Goal: Communication & Community: Answer question/provide support

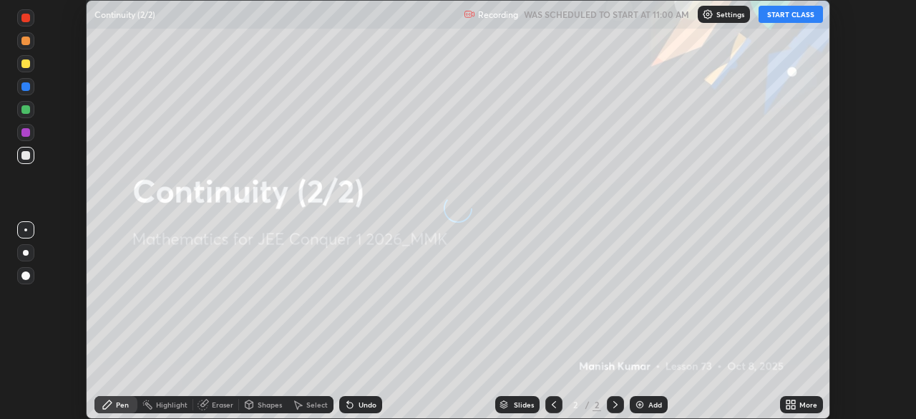
scroll to position [419, 915]
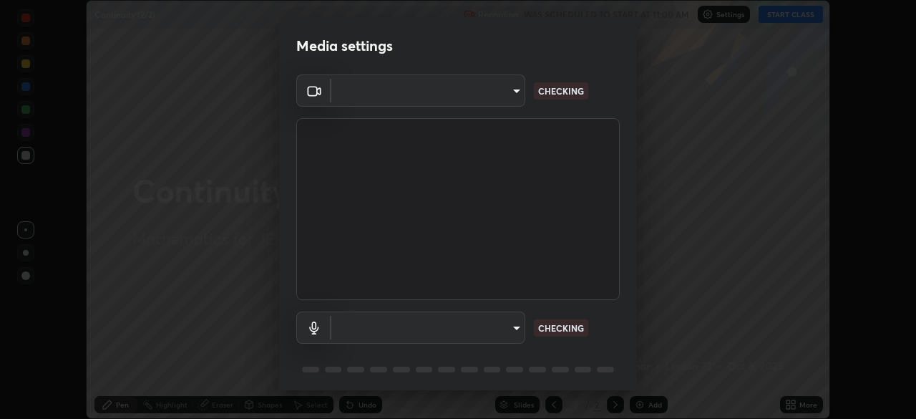
type input "b06fa8ff9ac4ffb7a92976e327235824ae8e01cfa839dbeb6f48655f2a6a4ac4"
type input "default"
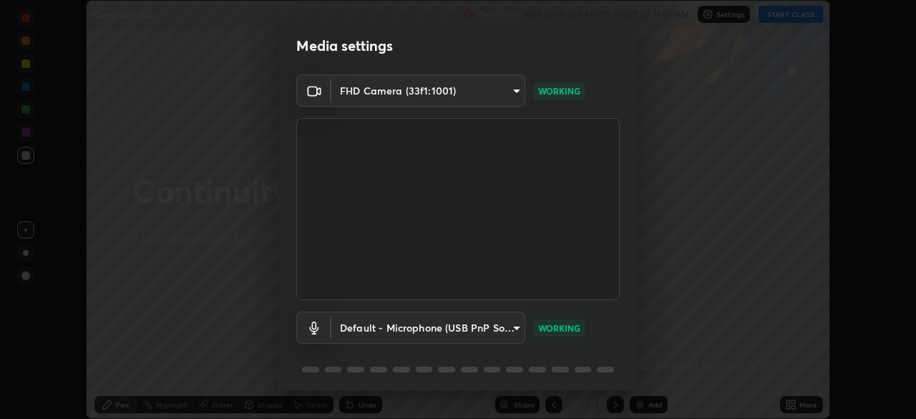
scroll to position [51, 0]
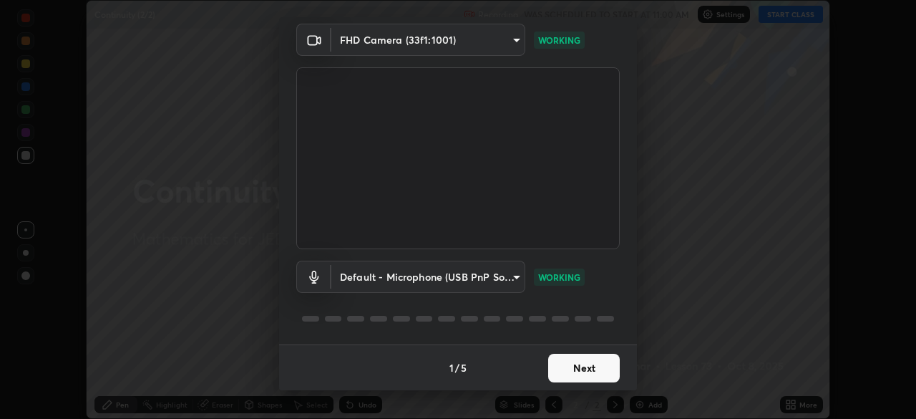
click at [555, 367] on button "Next" at bounding box center [584, 368] width 72 height 29
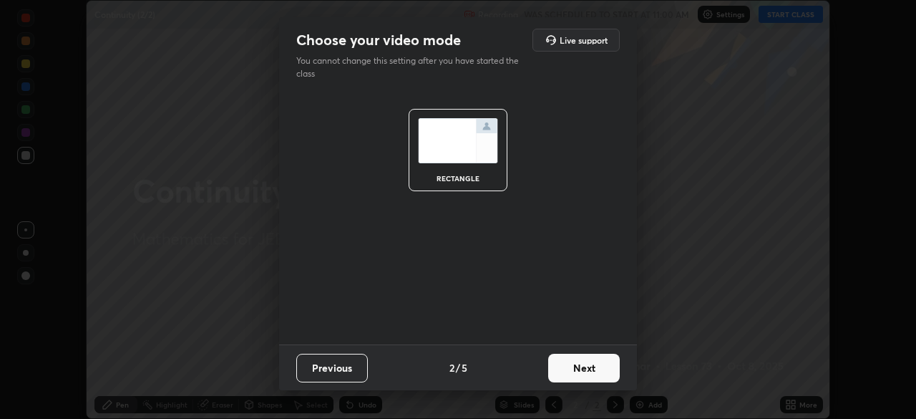
click at [567, 371] on button "Next" at bounding box center [584, 368] width 72 height 29
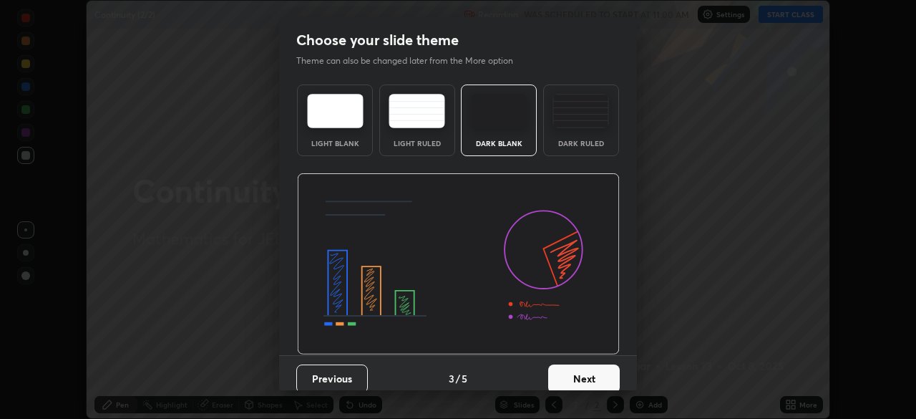
click at [575, 369] on button "Next" at bounding box center [584, 378] width 72 height 29
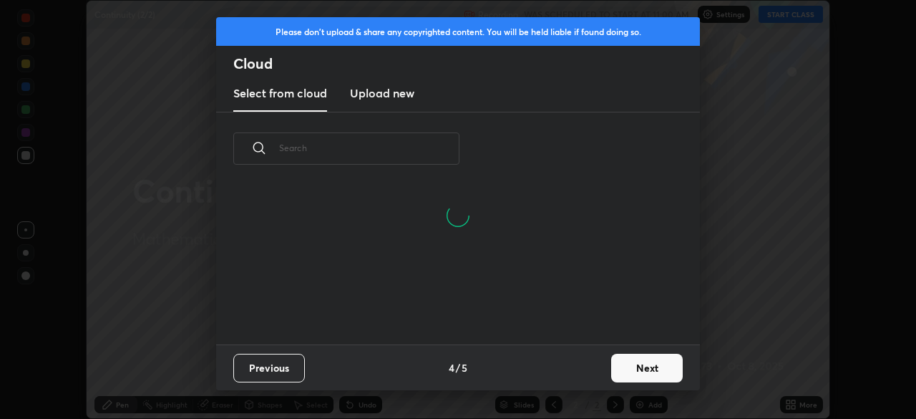
click at [614, 365] on button "Next" at bounding box center [647, 368] width 72 height 29
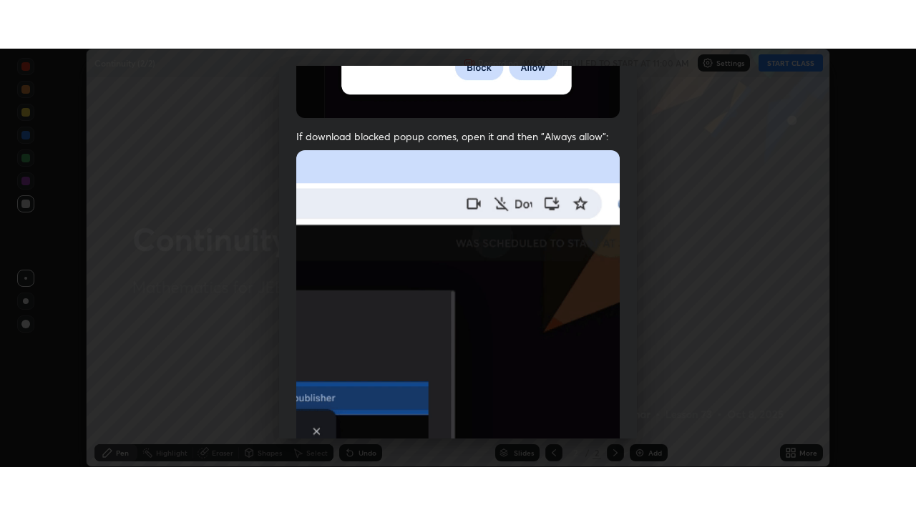
scroll to position [343, 0]
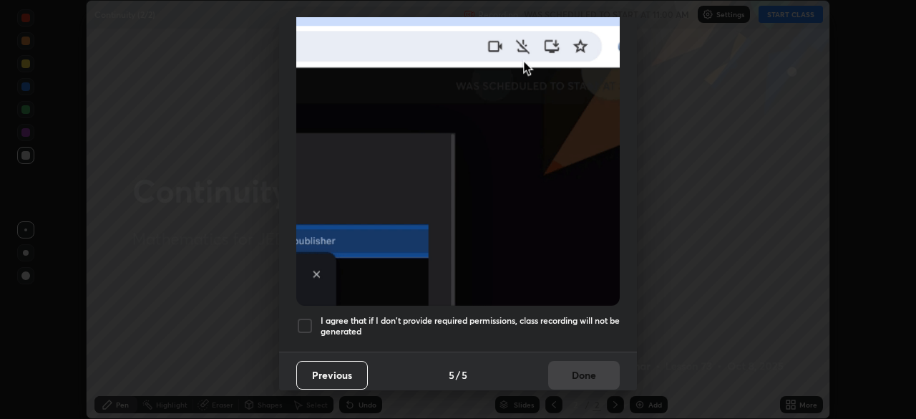
click at [301, 317] on div at bounding box center [304, 325] width 17 height 17
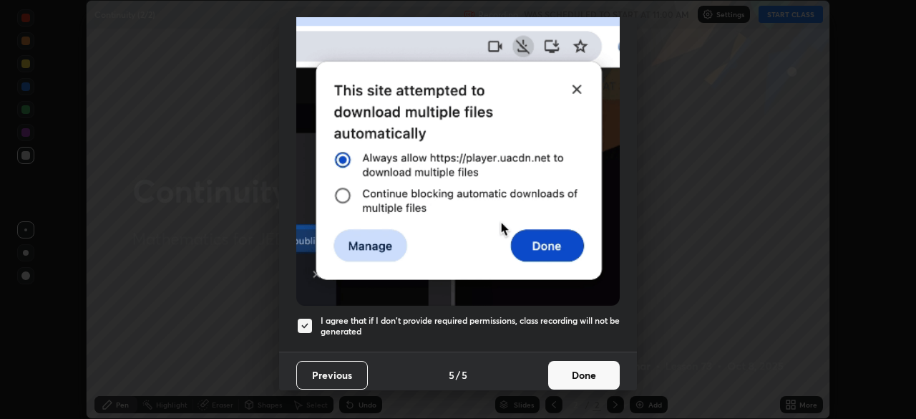
click at [567, 364] on button "Done" at bounding box center [584, 375] width 72 height 29
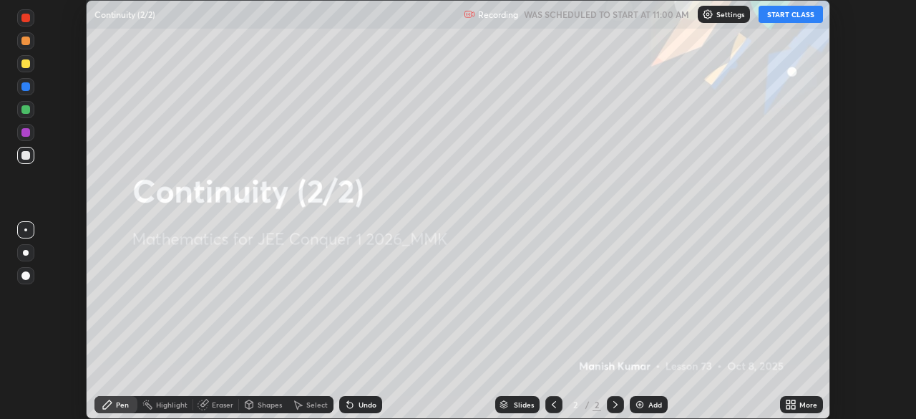
click at [780, 16] on button "START CLASS" at bounding box center [791, 14] width 64 height 17
click at [793, 407] on icon at bounding box center [794, 407] width 4 height 4
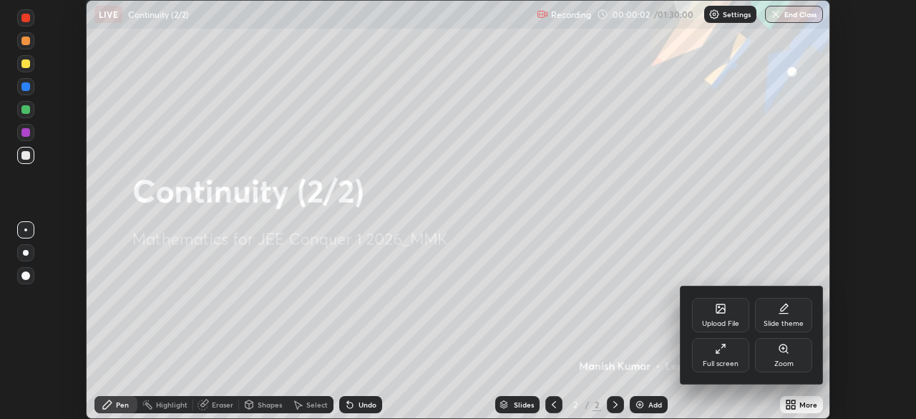
click at [721, 362] on div "Full screen" at bounding box center [721, 363] width 36 height 7
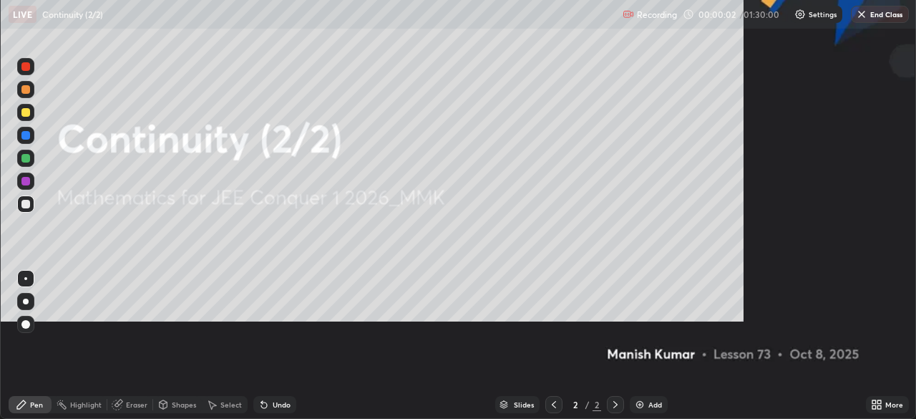
scroll to position [515, 916]
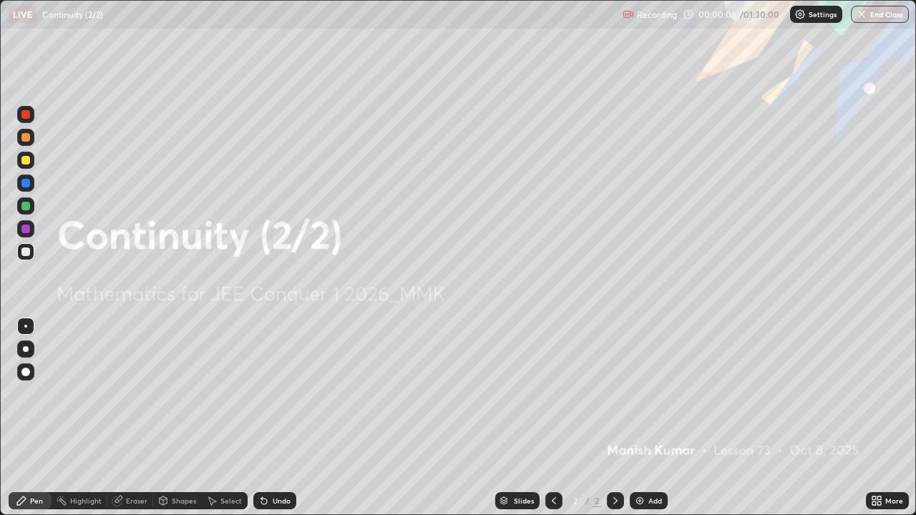
click at [815, 6] on div "Settings" at bounding box center [816, 14] width 52 height 17
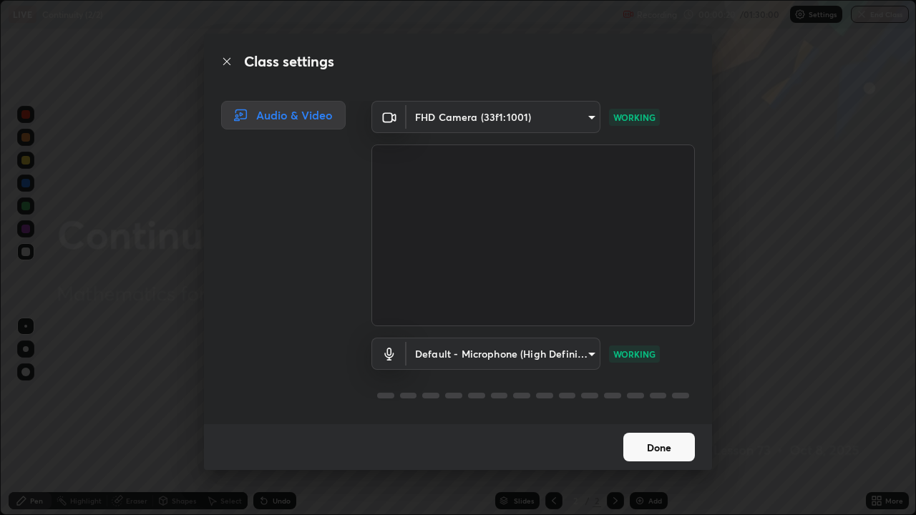
click at [660, 418] on button "Done" at bounding box center [659, 447] width 72 height 29
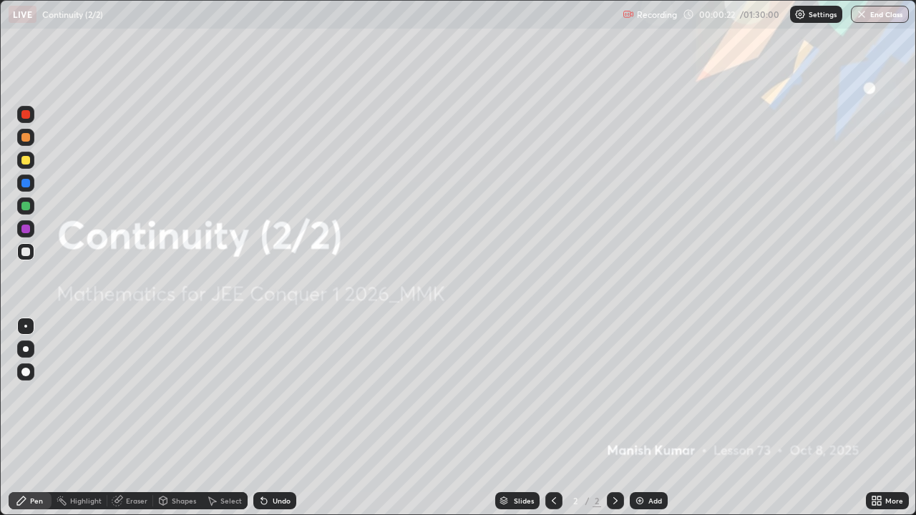
click at [879, 418] on icon at bounding box center [880, 504] width 4 height 4
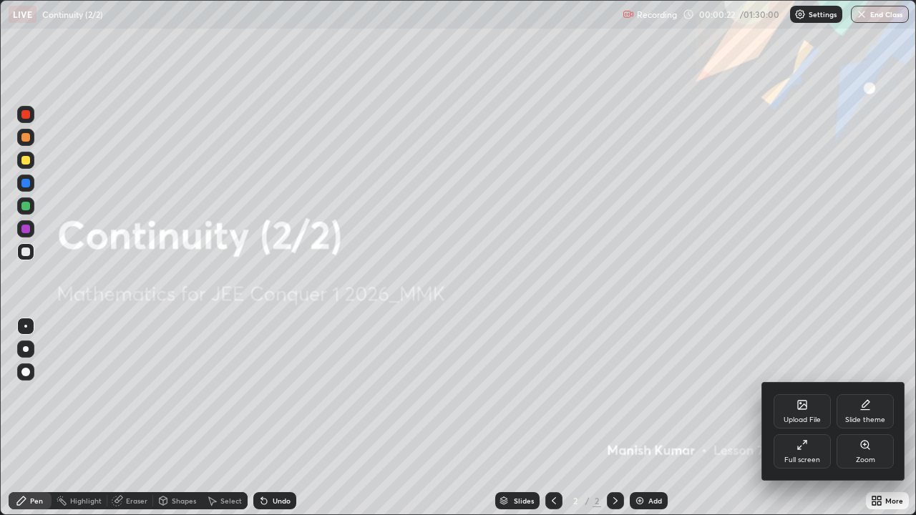
click at [803, 418] on div "Full screen" at bounding box center [802, 451] width 57 height 34
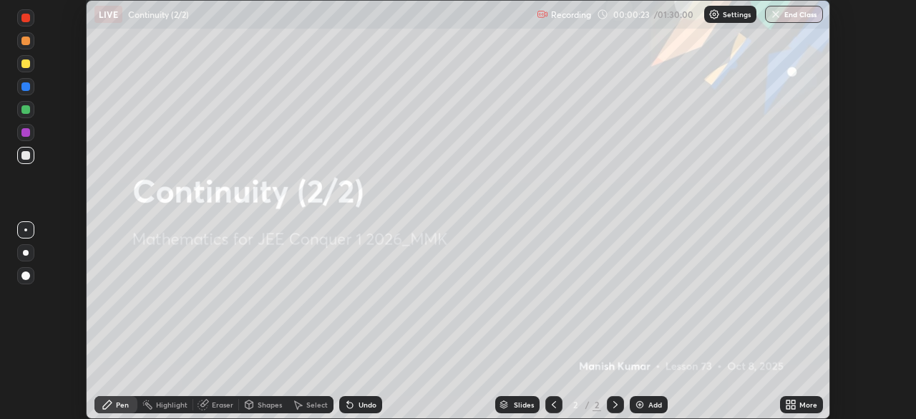
scroll to position [71158, 70661]
click at [728, 15] on p "Settings" at bounding box center [737, 14] width 28 height 7
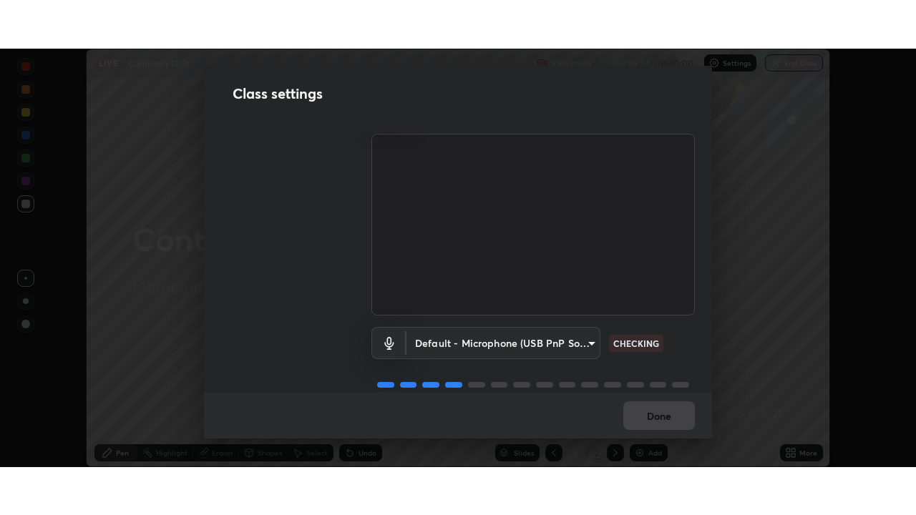
scroll to position [46, 0]
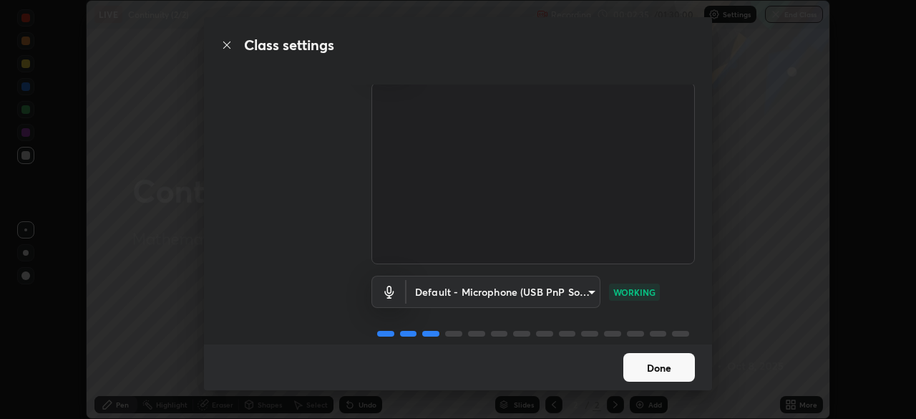
click at [666, 368] on button "Done" at bounding box center [659, 367] width 72 height 29
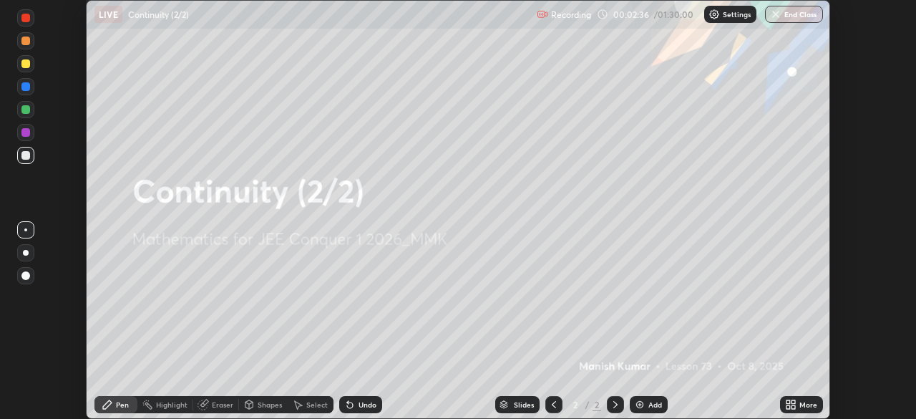
click at [792, 404] on icon at bounding box center [790, 404] width 11 height 11
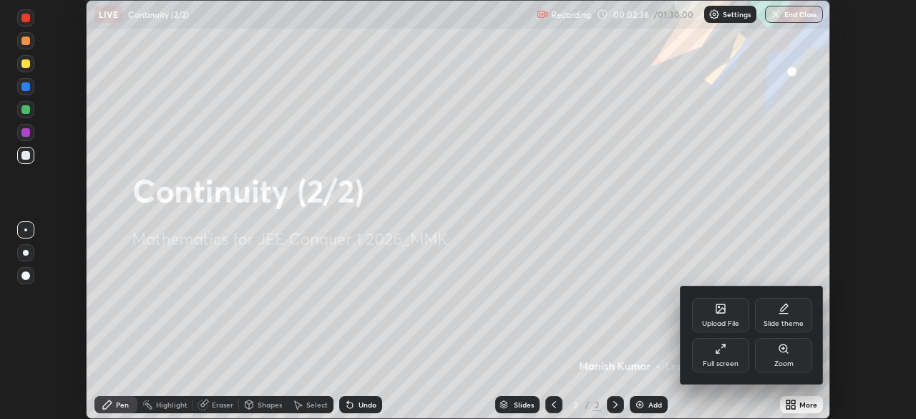
click at [730, 361] on div "Full screen" at bounding box center [721, 363] width 36 height 7
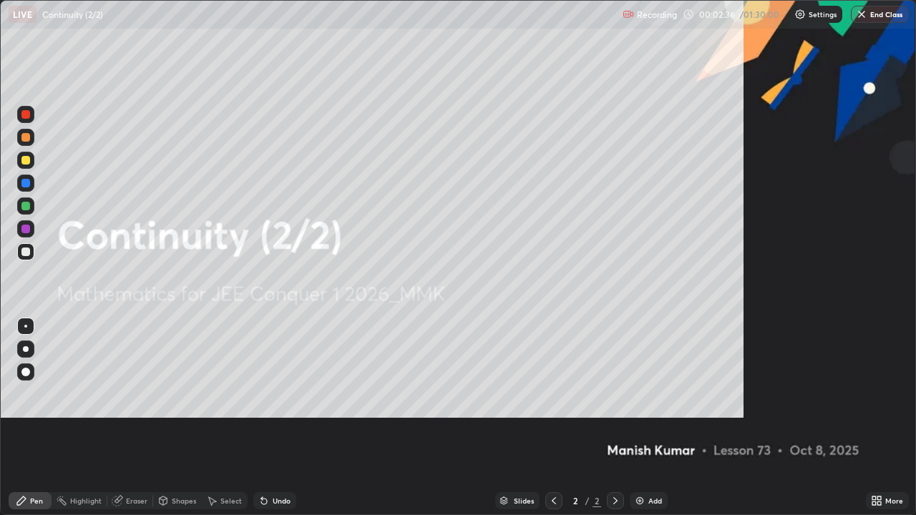
scroll to position [515, 916]
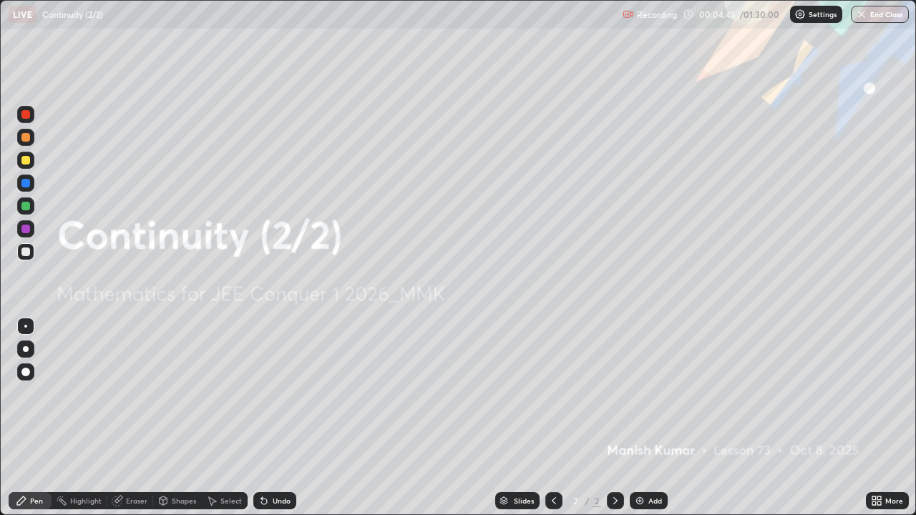
click at [643, 418] on div "Add" at bounding box center [649, 500] width 38 height 17
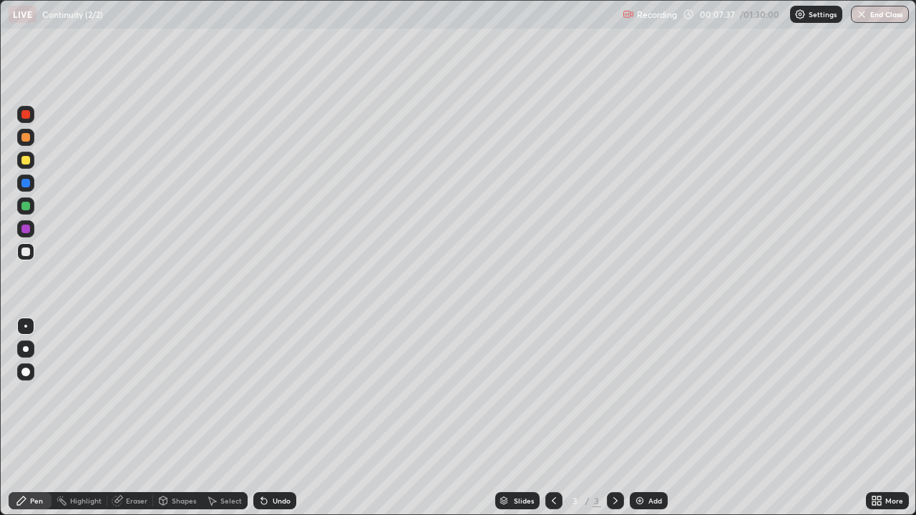
click at [645, 418] on div "Add" at bounding box center [649, 500] width 38 height 17
click at [552, 418] on icon at bounding box center [553, 500] width 11 height 11
click at [642, 418] on img at bounding box center [639, 500] width 11 height 11
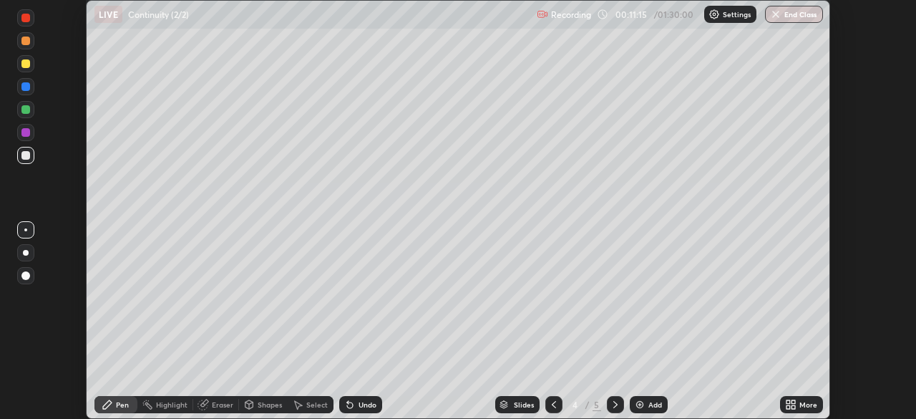
scroll to position [419, 915]
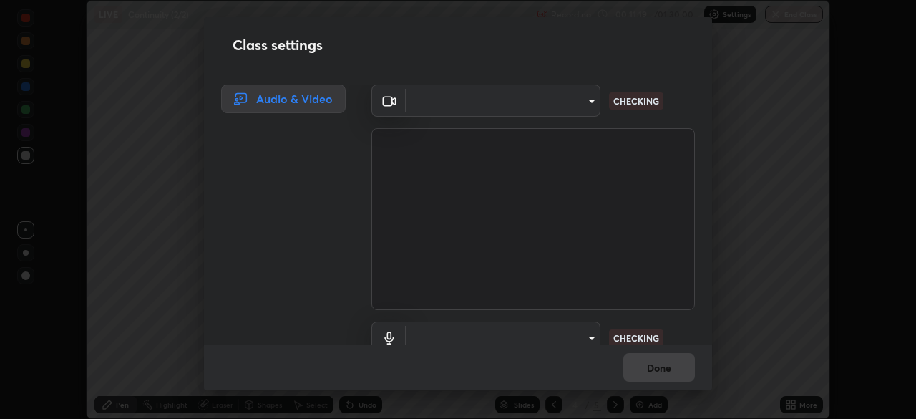
type input "b06fa8ff9ac4ffb7a92976e327235824ae8e01cfa839dbeb6f48655f2a6a4ac4"
click at [555, 101] on body "Erase all LIVE Continuity (2/2) Recording 00:11:25 / 01:30:00 Settings End Clas…" at bounding box center [458, 209] width 916 height 419
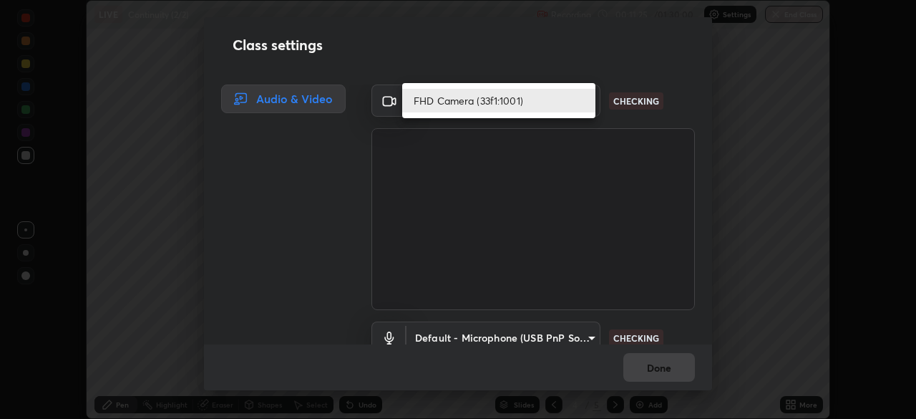
click at [522, 99] on li "FHD Camera (33f1:1001)" at bounding box center [498, 101] width 193 height 24
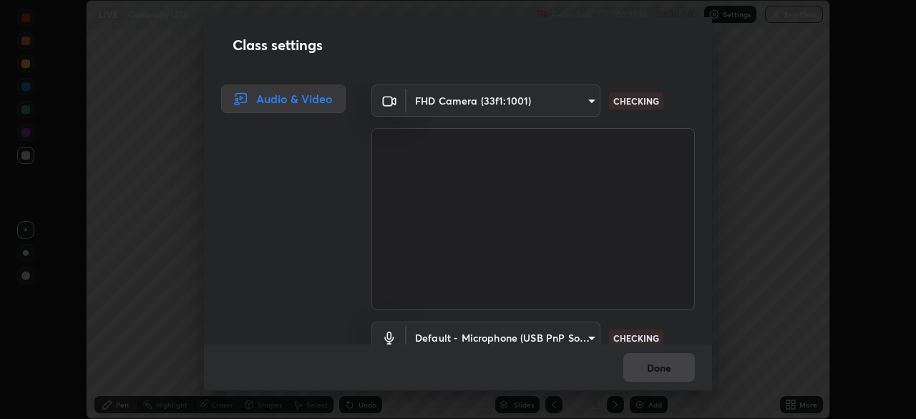
click at [551, 331] on body "Erase all LIVE Continuity (2/2) Recording 00:11:26 / 01:30:00 Settings End Clas…" at bounding box center [458, 209] width 916 height 419
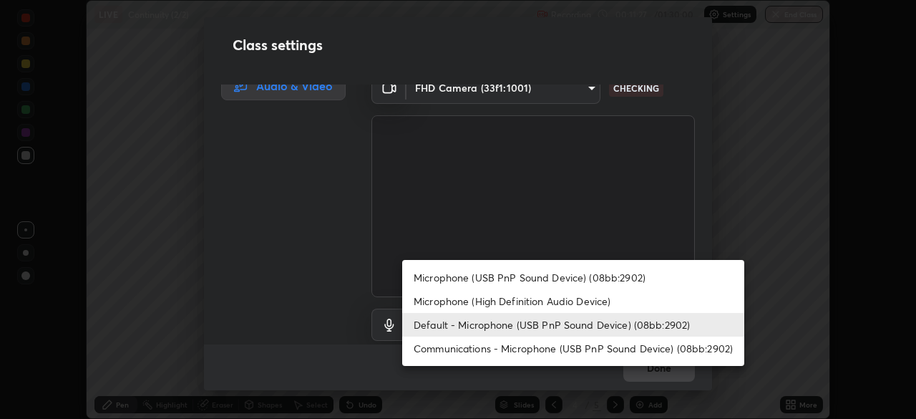
click at [533, 277] on li "Microphone (USB PnP Sound Device) (08bb:2902)" at bounding box center [573, 278] width 342 height 24
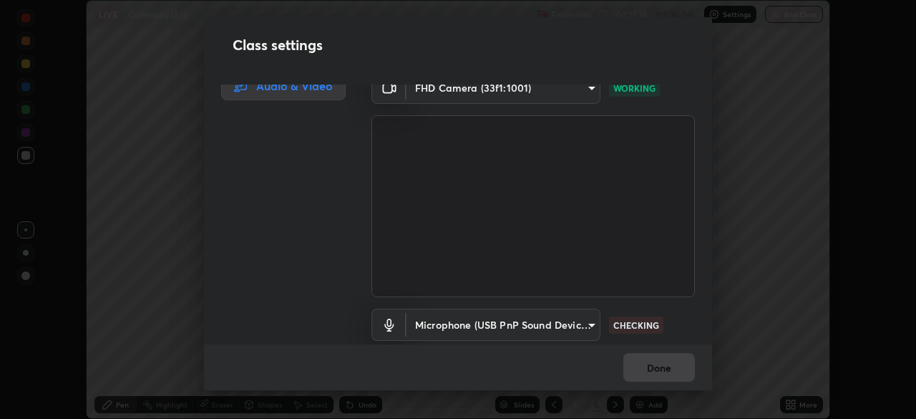
click at [538, 327] on body "Erase all LIVE Continuity (2/2) Recording 00:11:28 / 01:30:00 Settings End Clas…" at bounding box center [458, 209] width 916 height 419
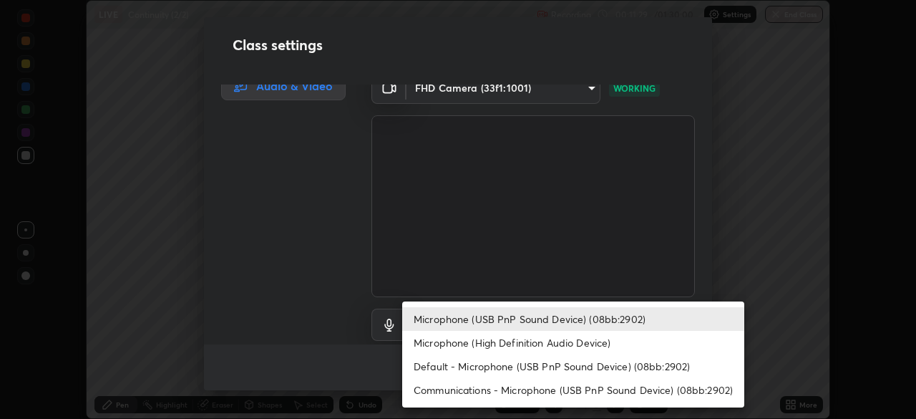
click at [543, 365] on li "Default - Microphone (USB PnP Sound Device) (08bb:2902)" at bounding box center [573, 366] width 342 height 24
type input "default"
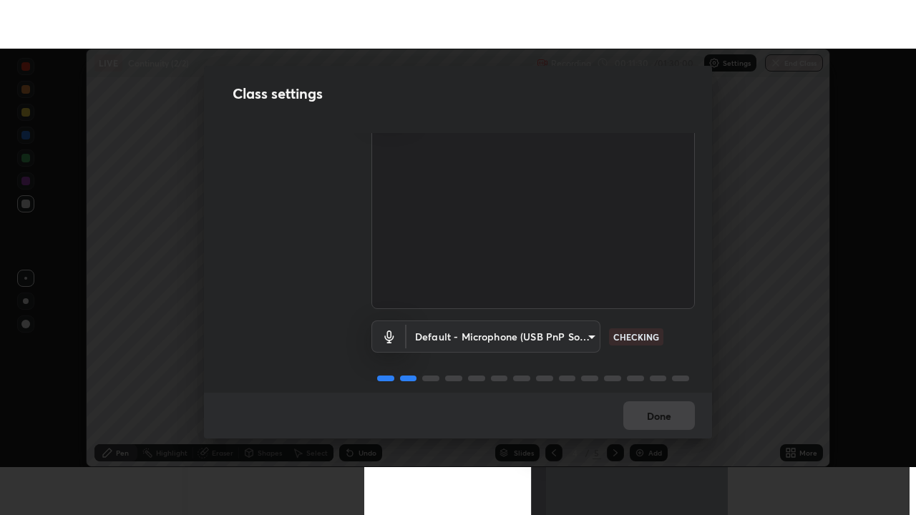
scroll to position [65, 0]
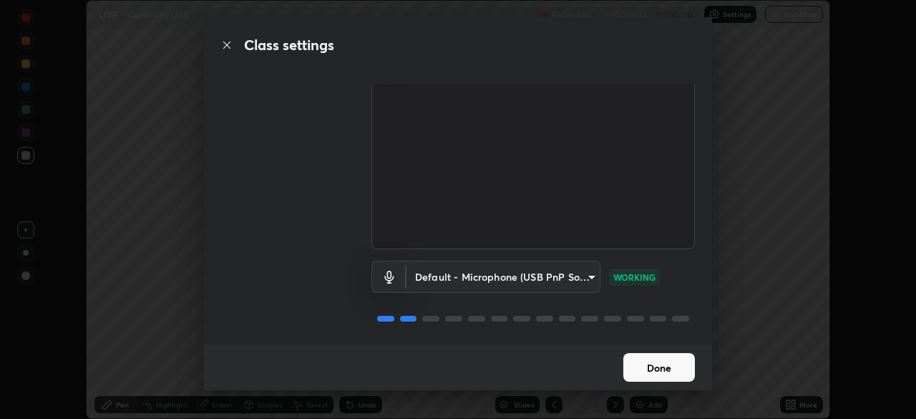
click at [655, 366] on button "Done" at bounding box center [659, 367] width 72 height 29
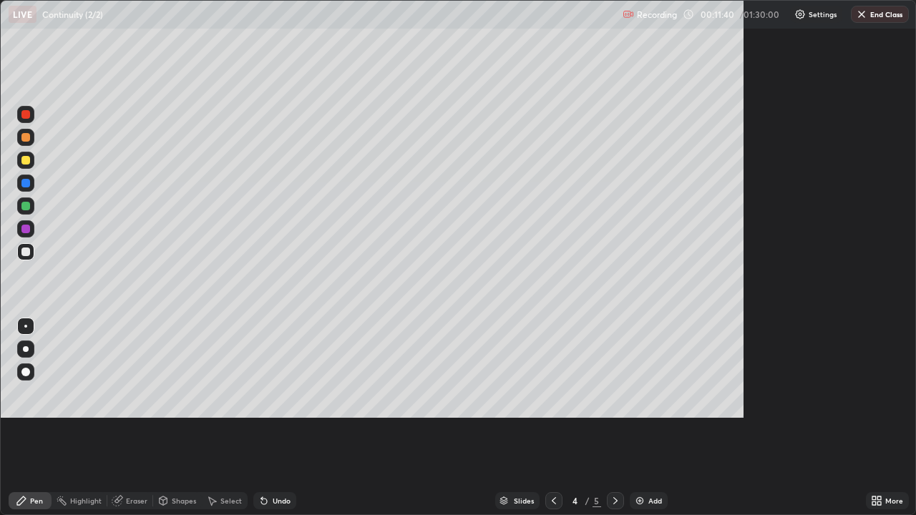
scroll to position [515, 916]
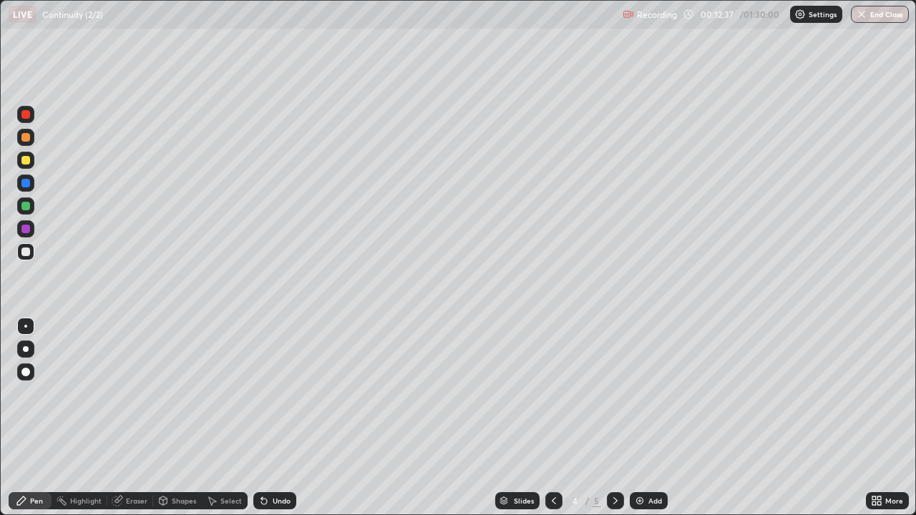
click at [125, 418] on div "Eraser" at bounding box center [130, 500] width 46 height 17
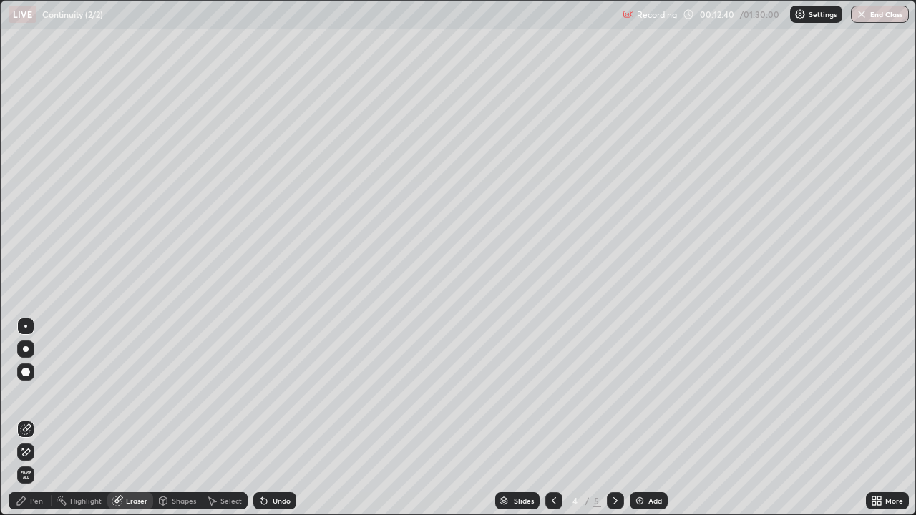
click at [37, 418] on div "Pen" at bounding box center [36, 500] width 13 height 7
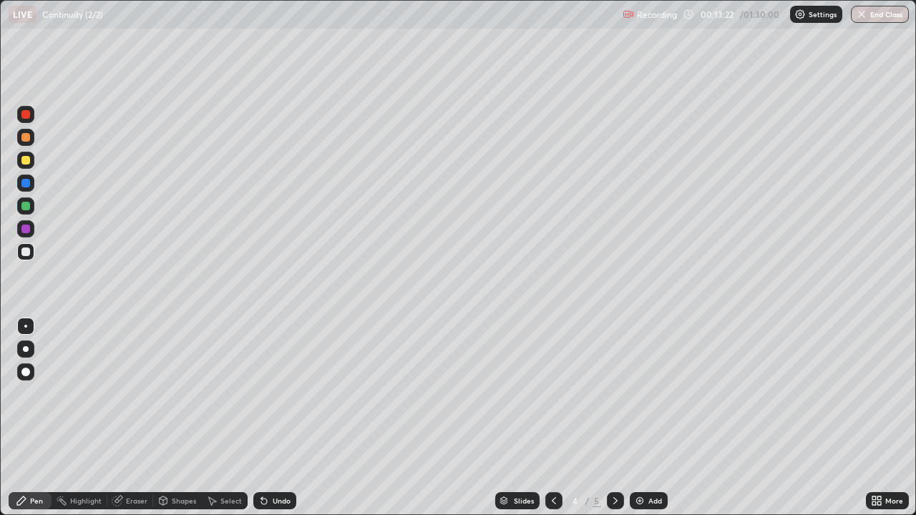
click at [133, 418] on div "Eraser" at bounding box center [136, 500] width 21 height 7
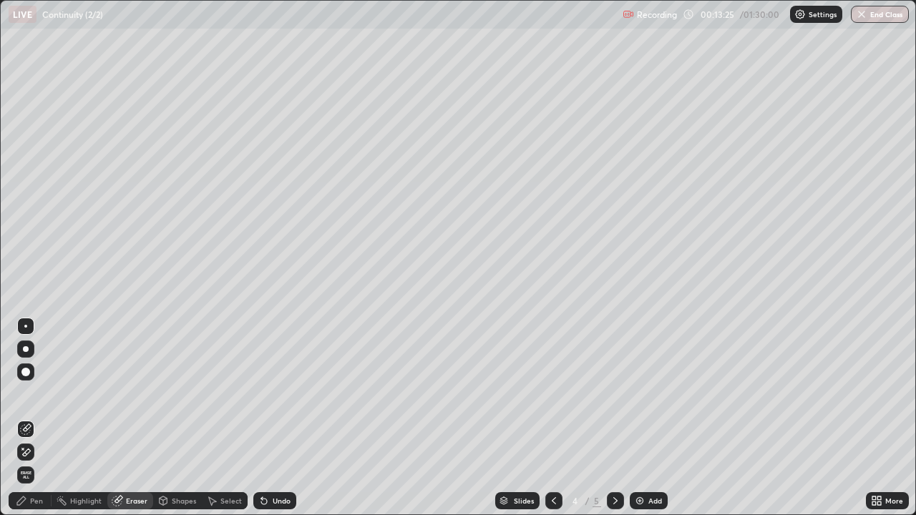
click at [32, 418] on div "Pen" at bounding box center [36, 500] width 13 height 7
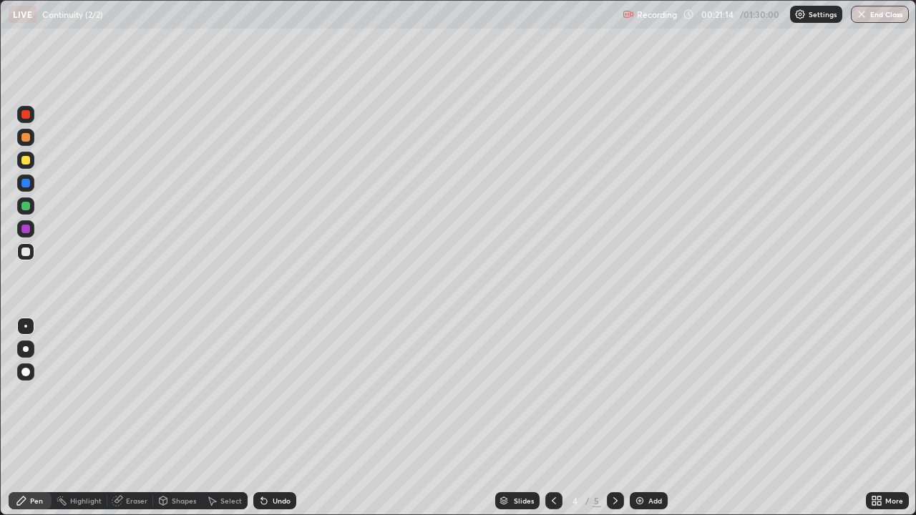
click at [414, 418] on div "Slides 4 / 5 Add" at bounding box center [581, 501] width 570 height 29
click at [614, 418] on icon at bounding box center [615, 500] width 11 height 11
click at [641, 418] on img at bounding box center [639, 500] width 11 height 11
click at [140, 418] on div "Eraser" at bounding box center [136, 500] width 21 height 7
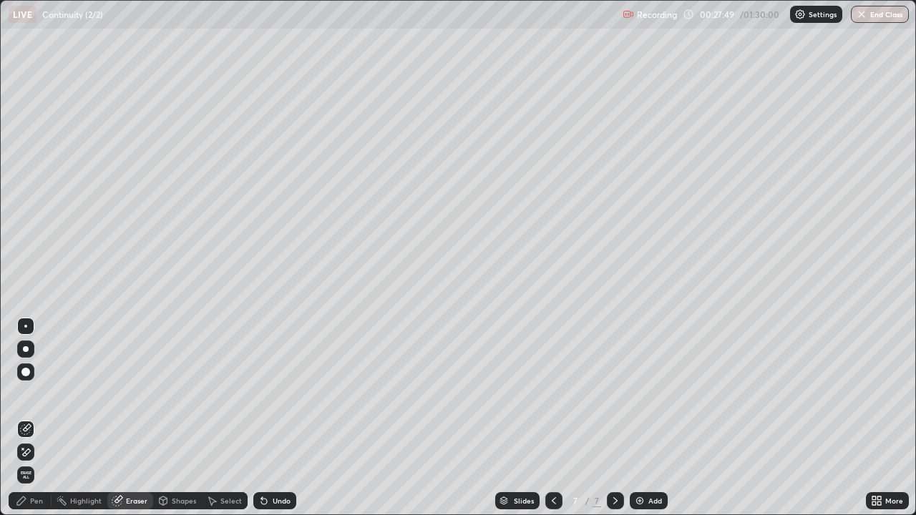
click at [36, 418] on div "Pen" at bounding box center [36, 500] width 13 height 7
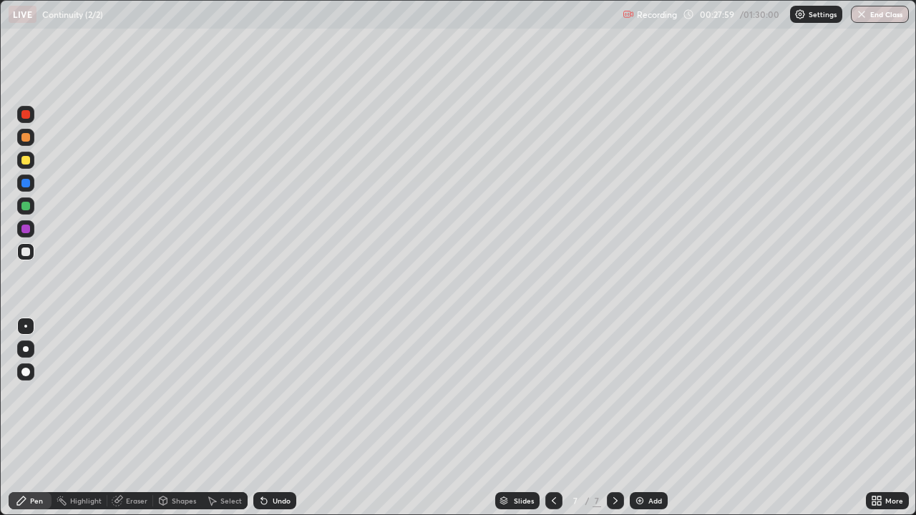
click at [122, 418] on div "Eraser" at bounding box center [130, 500] width 46 height 17
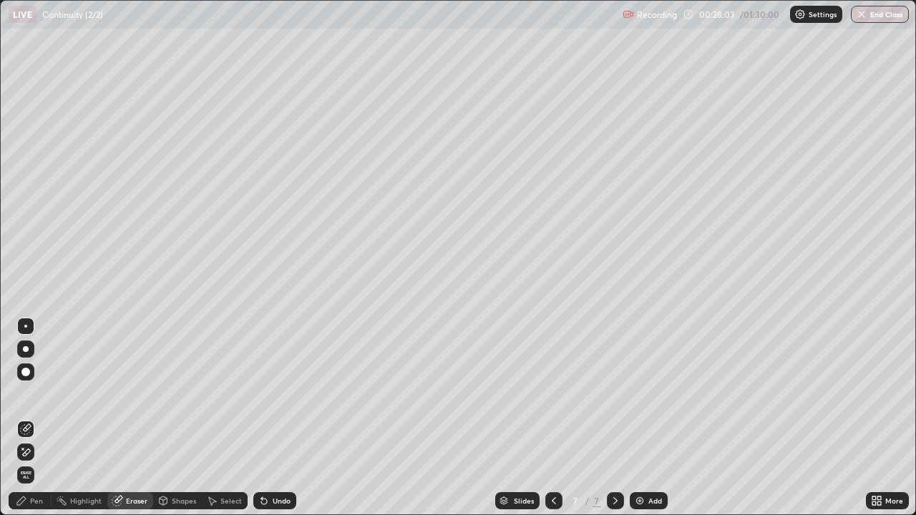
click at [29, 418] on div "Pen" at bounding box center [30, 500] width 43 height 17
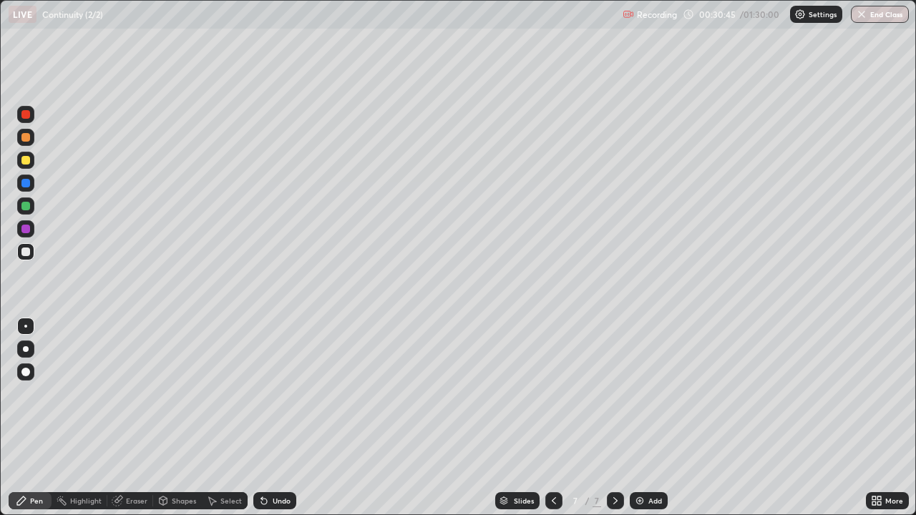
click at [132, 418] on div "Eraser" at bounding box center [136, 500] width 21 height 7
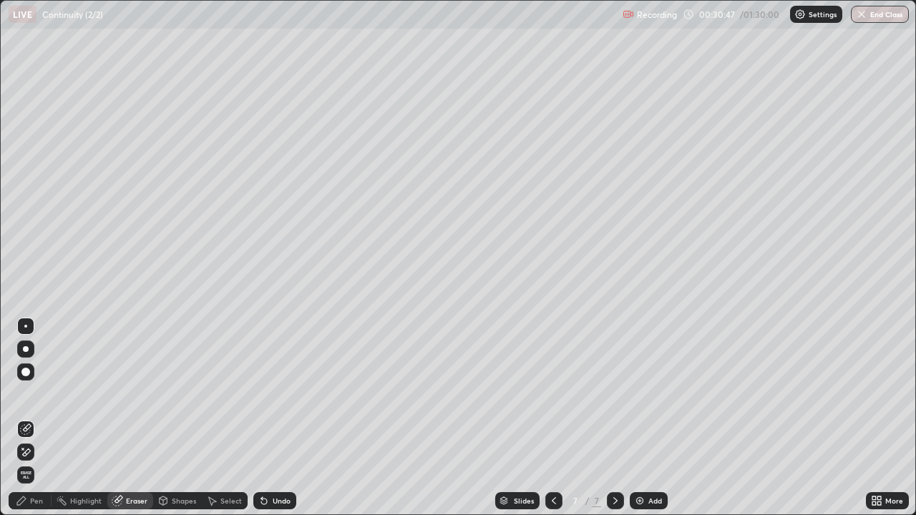
click at [37, 418] on div "Pen" at bounding box center [36, 500] width 13 height 7
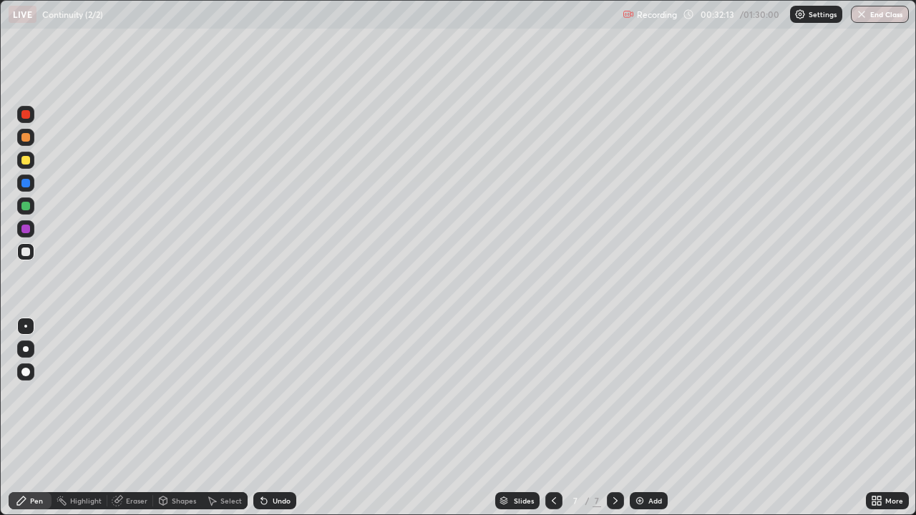
click at [134, 418] on div "Eraser" at bounding box center [136, 500] width 21 height 7
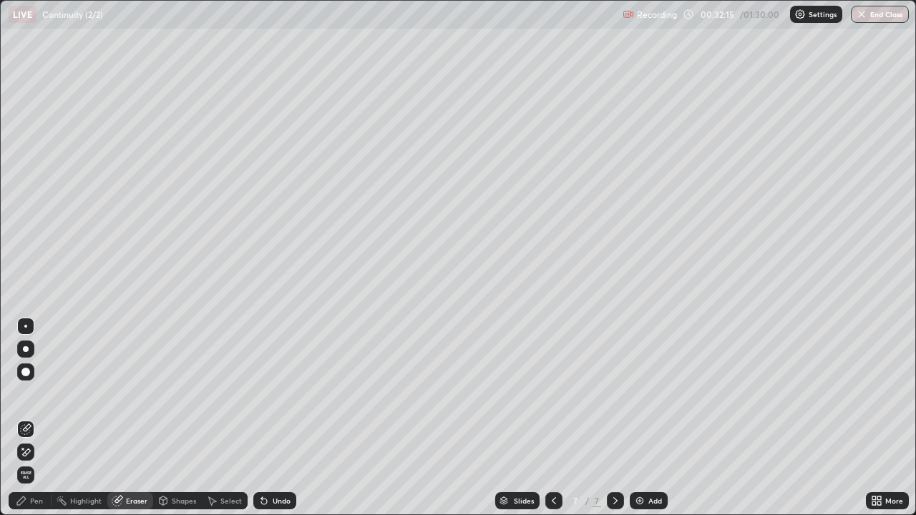
click at [29, 418] on div "Pen" at bounding box center [30, 500] width 43 height 17
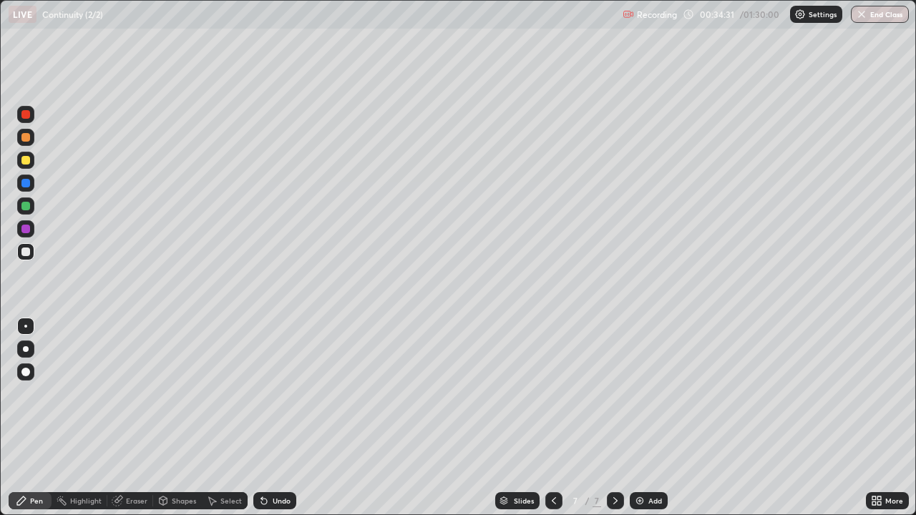
click at [643, 418] on img at bounding box center [639, 500] width 11 height 11
click at [135, 418] on div "Eraser" at bounding box center [136, 500] width 21 height 7
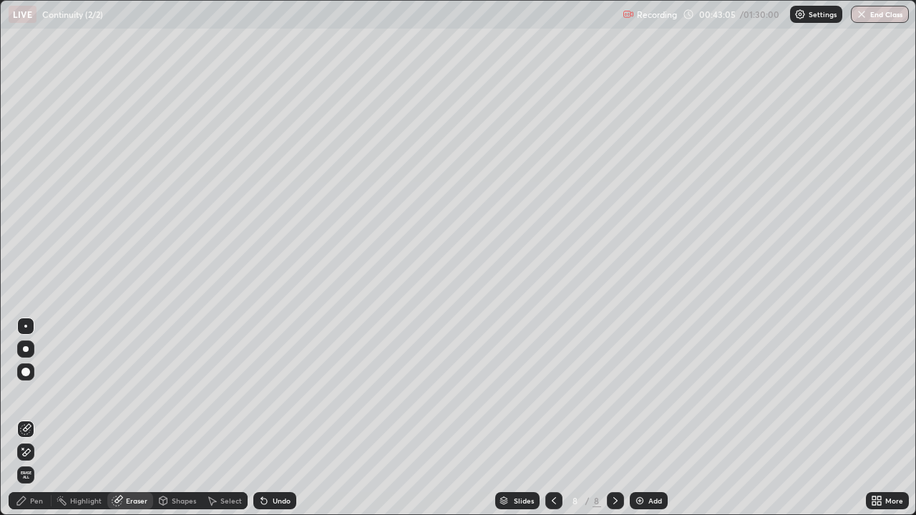
click at [40, 418] on div "Pen" at bounding box center [30, 500] width 43 height 17
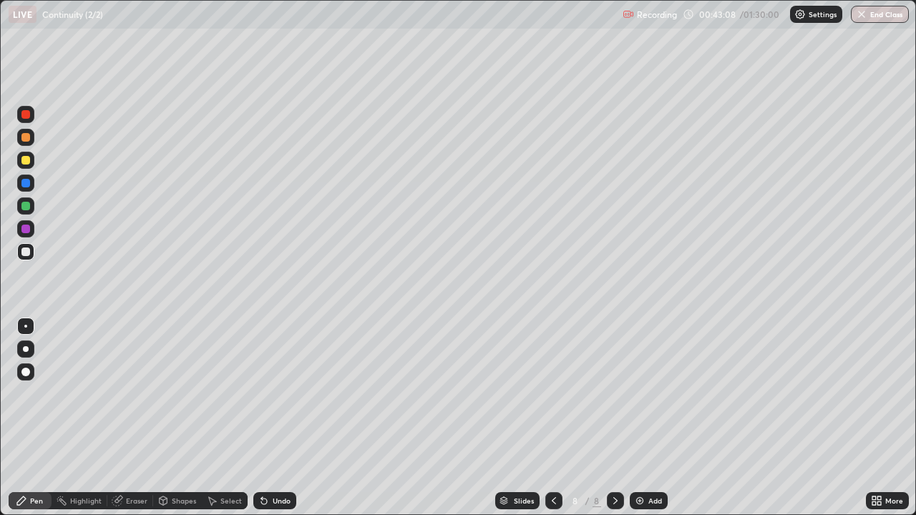
click at [140, 418] on div "Eraser" at bounding box center [136, 500] width 21 height 7
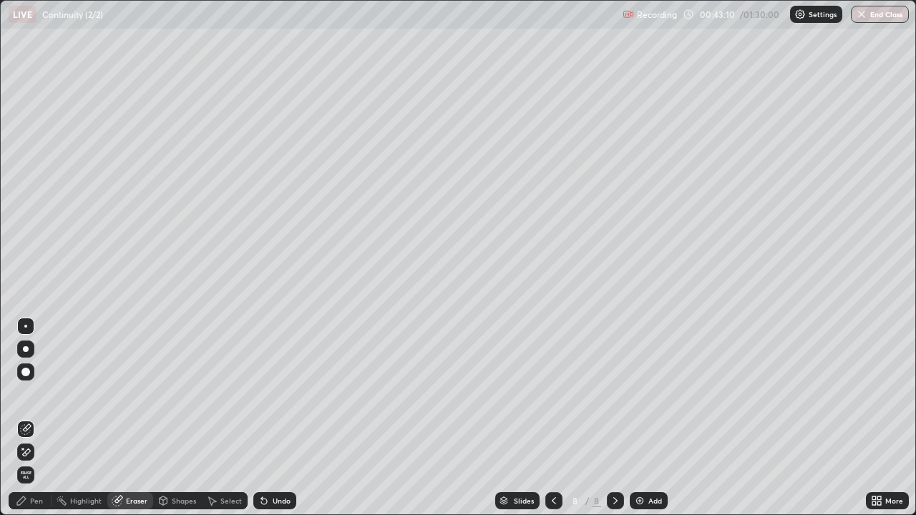
click at [38, 418] on div "Pen" at bounding box center [36, 500] width 13 height 7
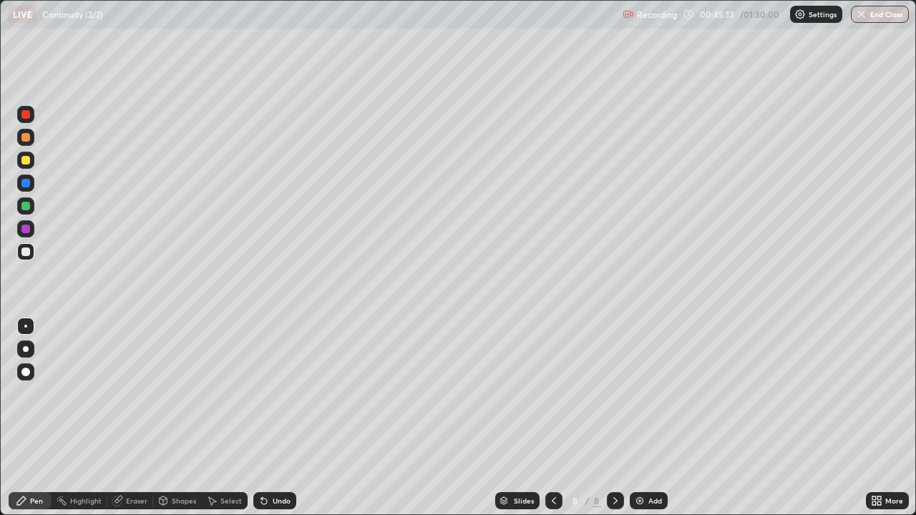
click at [132, 418] on div "Eraser" at bounding box center [130, 500] width 46 height 17
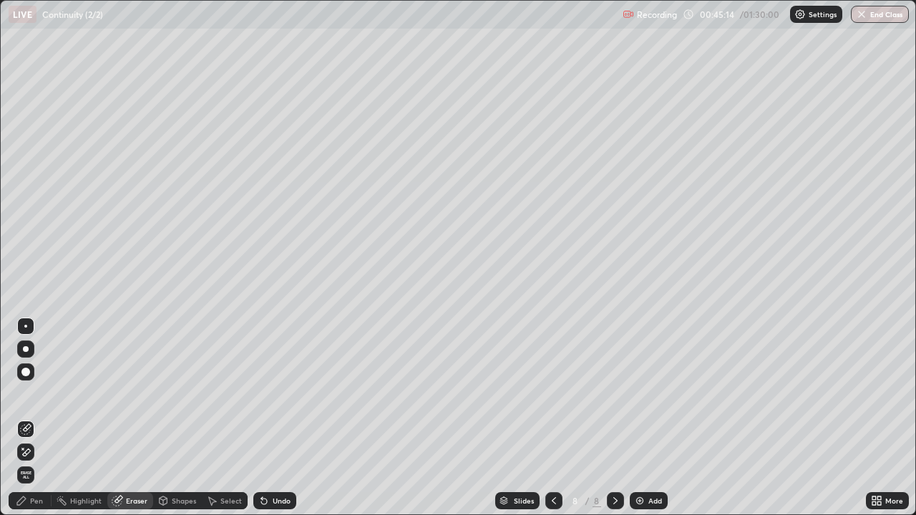
click at [45, 418] on div "Pen" at bounding box center [30, 500] width 43 height 17
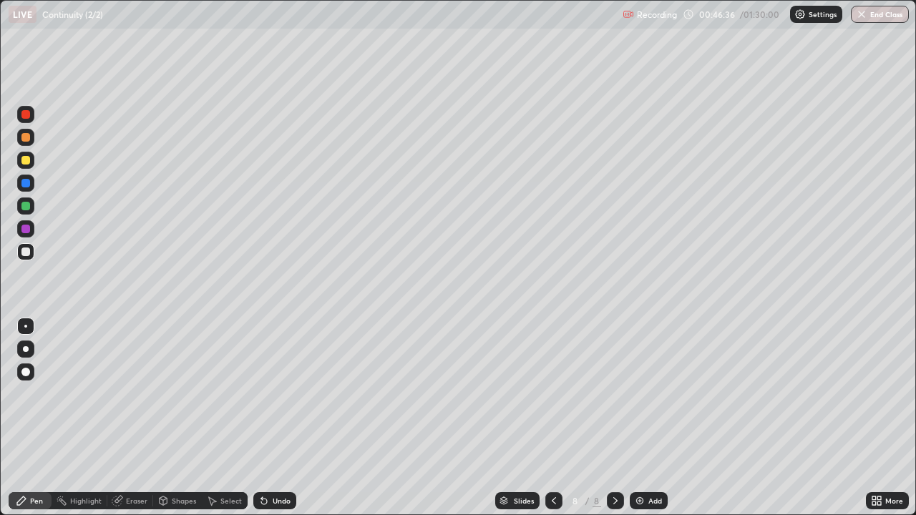
click at [135, 418] on div "Eraser" at bounding box center [136, 500] width 21 height 7
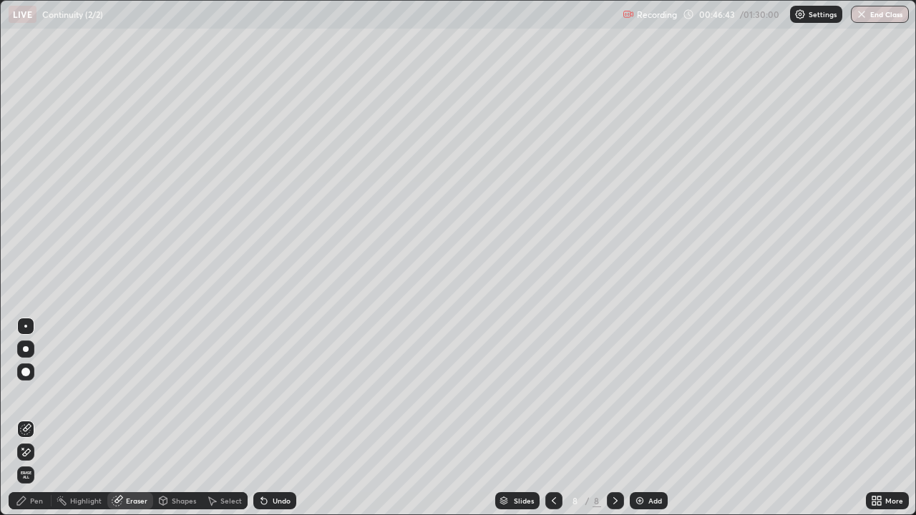
click at [36, 418] on div "Pen" at bounding box center [36, 500] width 13 height 7
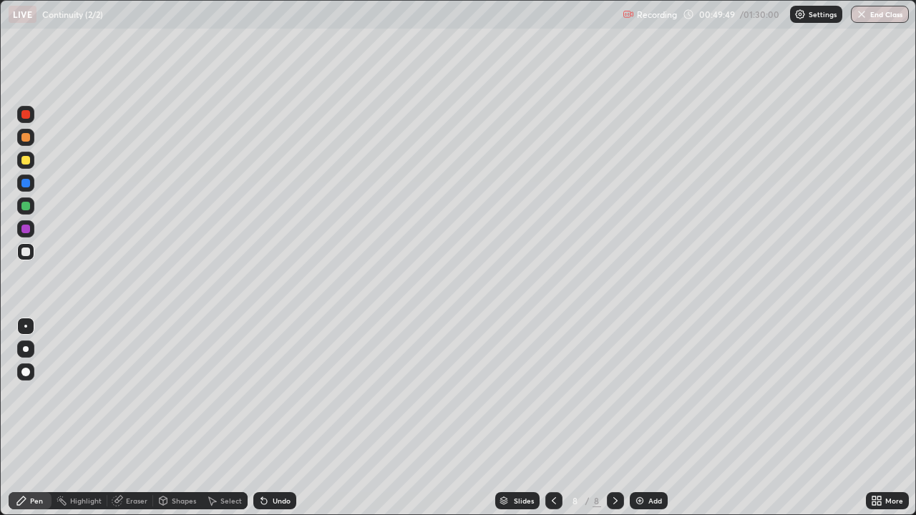
click at [646, 418] on div "Add" at bounding box center [649, 500] width 38 height 17
click at [133, 418] on div "Eraser" at bounding box center [136, 500] width 21 height 7
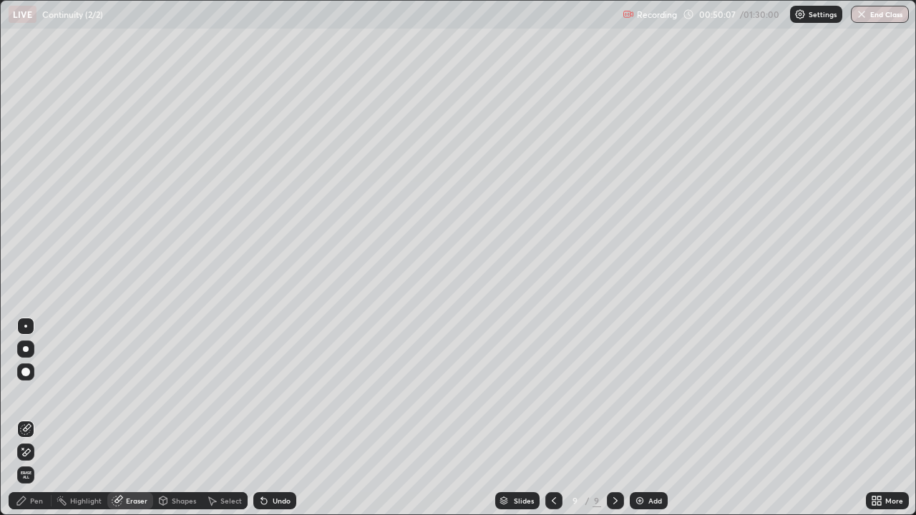
click at [34, 418] on div "Pen" at bounding box center [36, 500] width 13 height 7
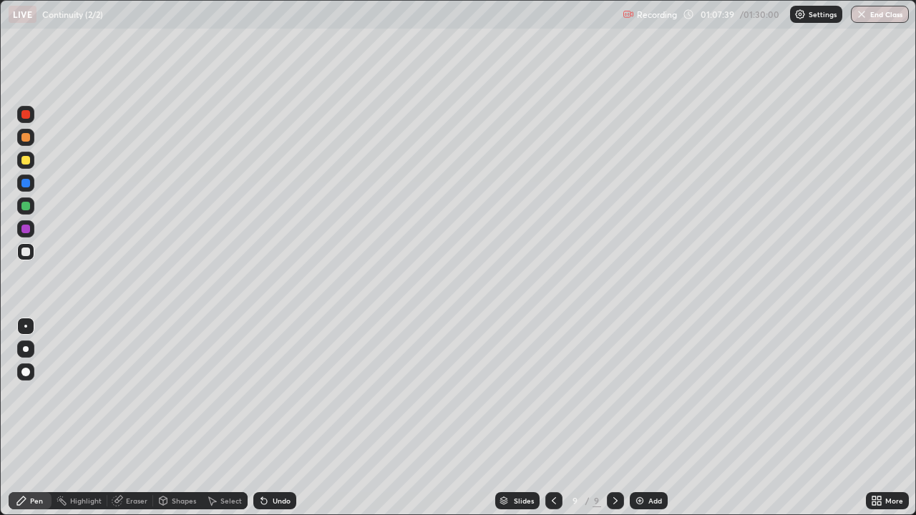
click at [644, 418] on div "Add" at bounding box center [649, 500] width 38 height 17
click at [870, 14] on button "End Class" at bounding box center [880, 14] width 58 height 17
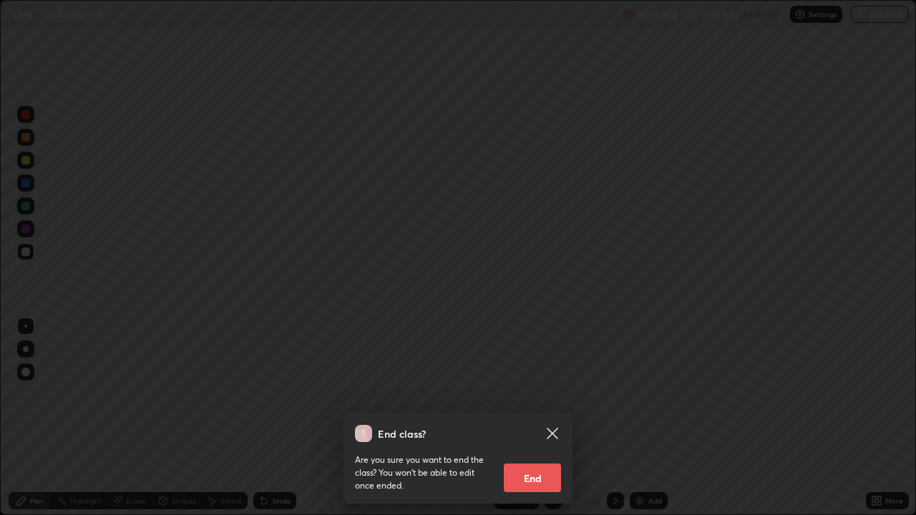
click at [535, 418] on button "End" at bounding box center [532, 478] width 57 height 29
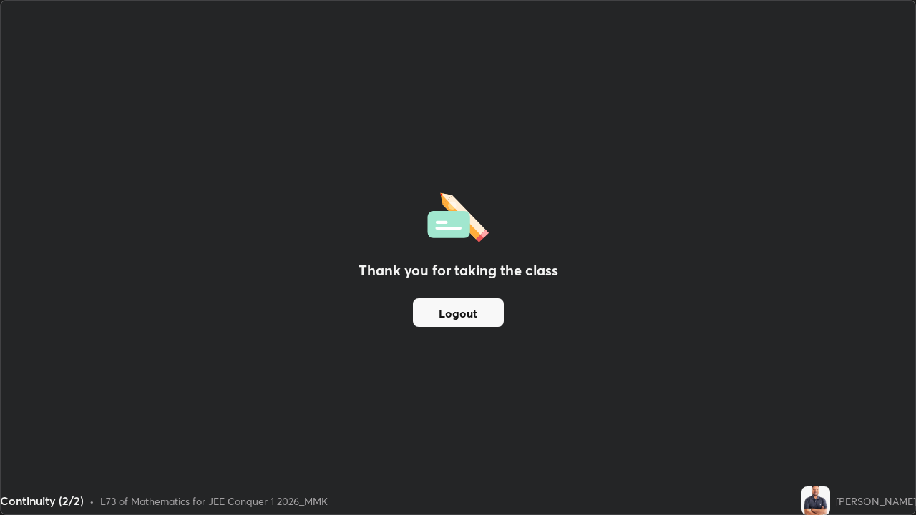
click at [489, 315] on button "Logout" at bounding box center [458, 312] width 91 height 29
